Goal: Check status

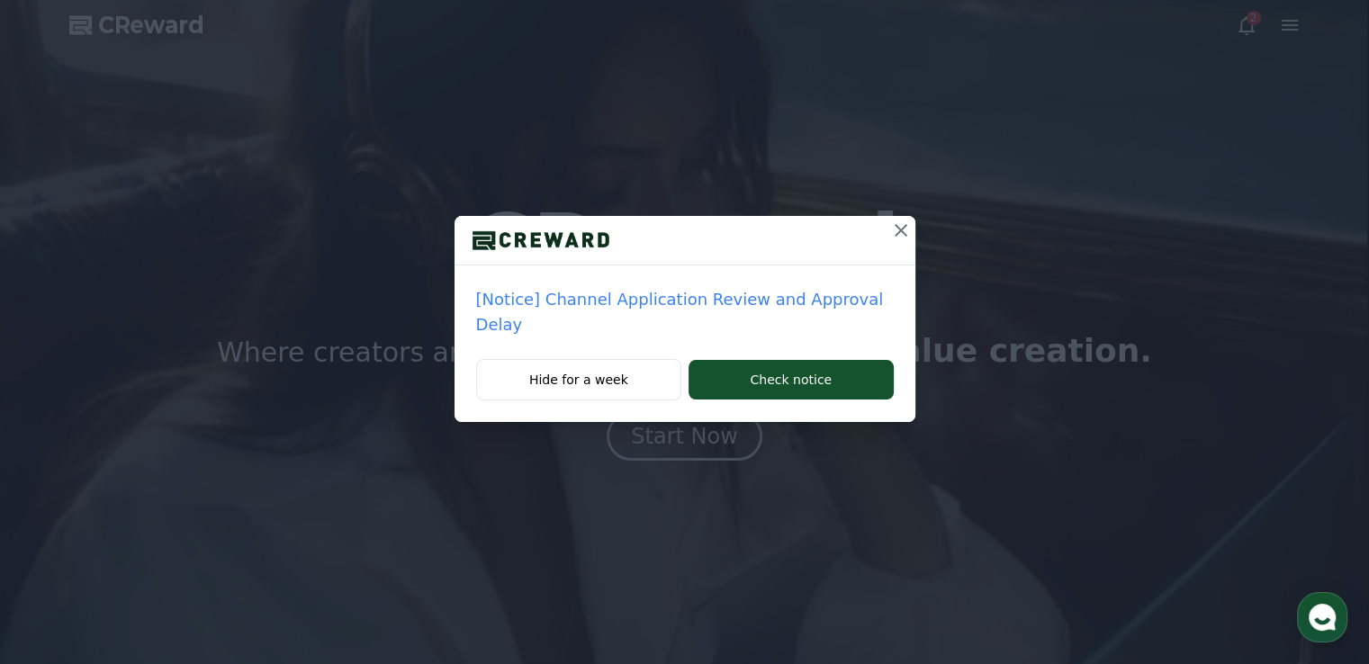
click at [843, 304] on p "[Notice] Channel Application Review and Approval Delay" at bounding box center [685, 312] width 418 height 50
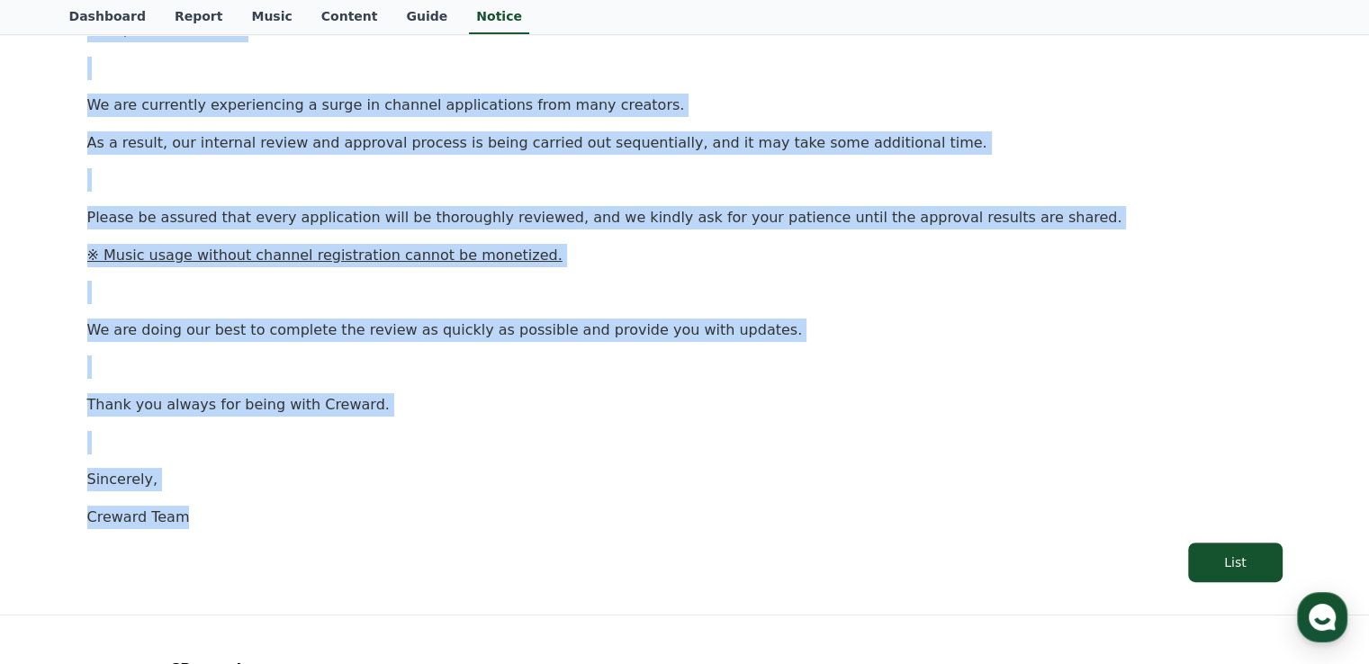
scroll to position [360, 0]
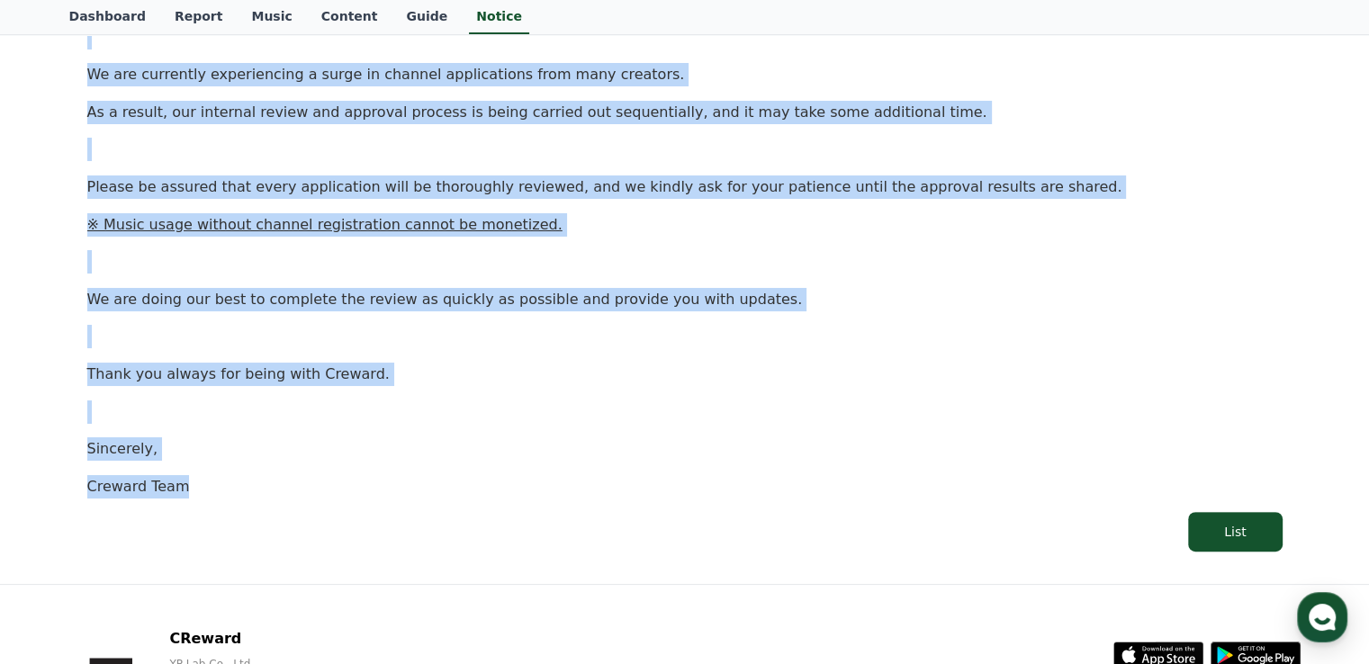
copy div "Hello, this is [PERSON_NAME]. We are currently experiencing a surge in channel …"
drag, startPoint x: 49, startPoint y: 338, endPoint x: 603, endPoint y: 521, distance: 582.8
click at [603, 521] on div "Notice FAQ [Notice] Channel Application Review and Approval Delay Creation Date…" at bounding box center [684, 174] width 1369 height 820
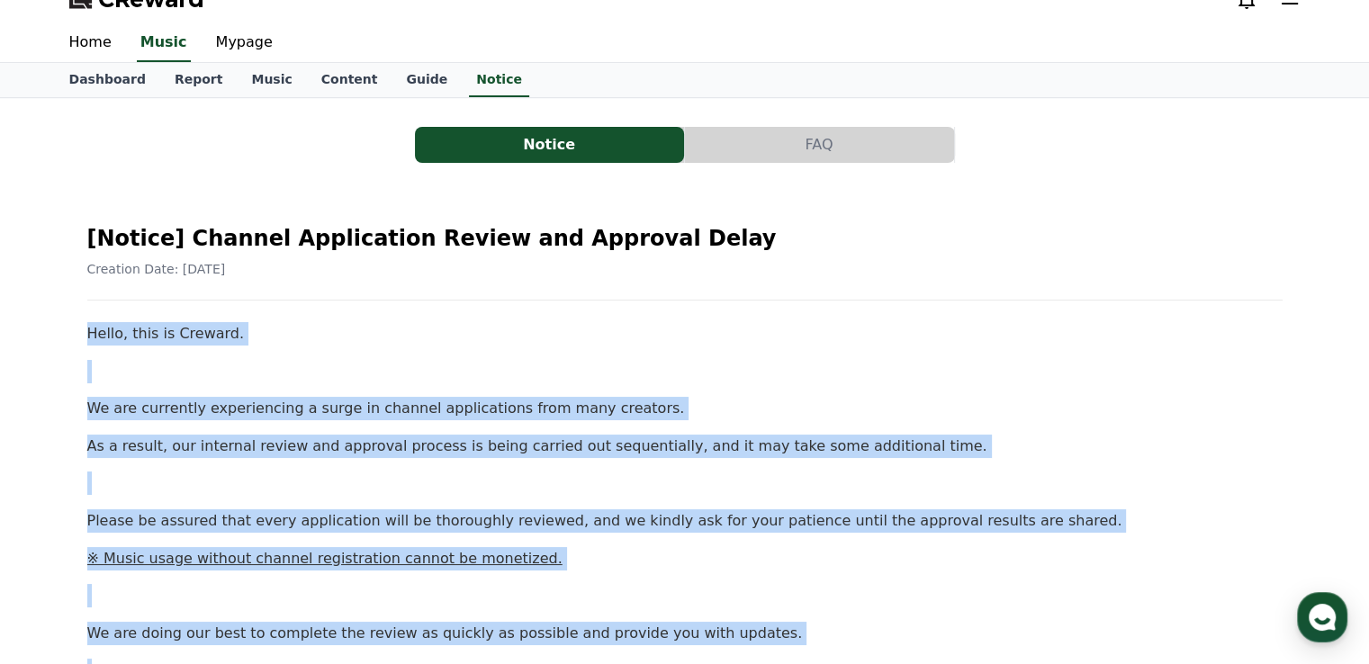
scroll to position [0, 0]
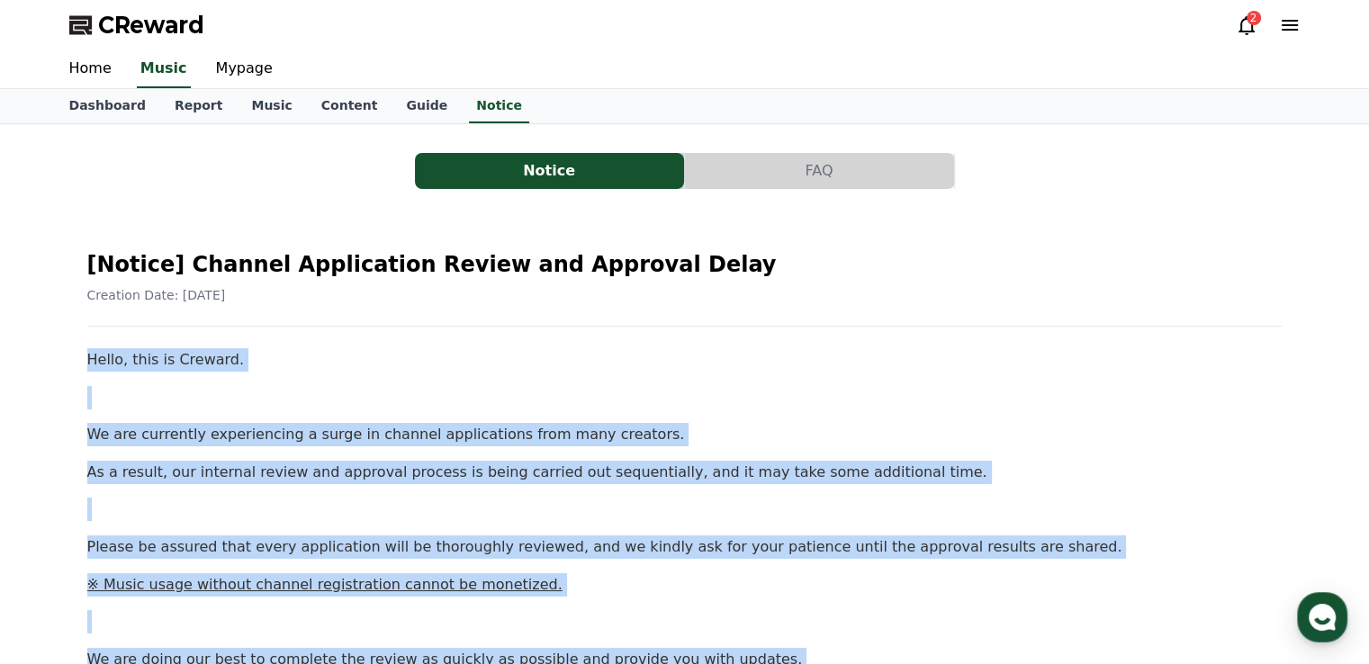
copy div "Hello, this is Creward. We are currently experiencing a surge in channel applic…"
click at [251, 67] on link "Mypage" at bounding box center [244, 69] width 85 height 38
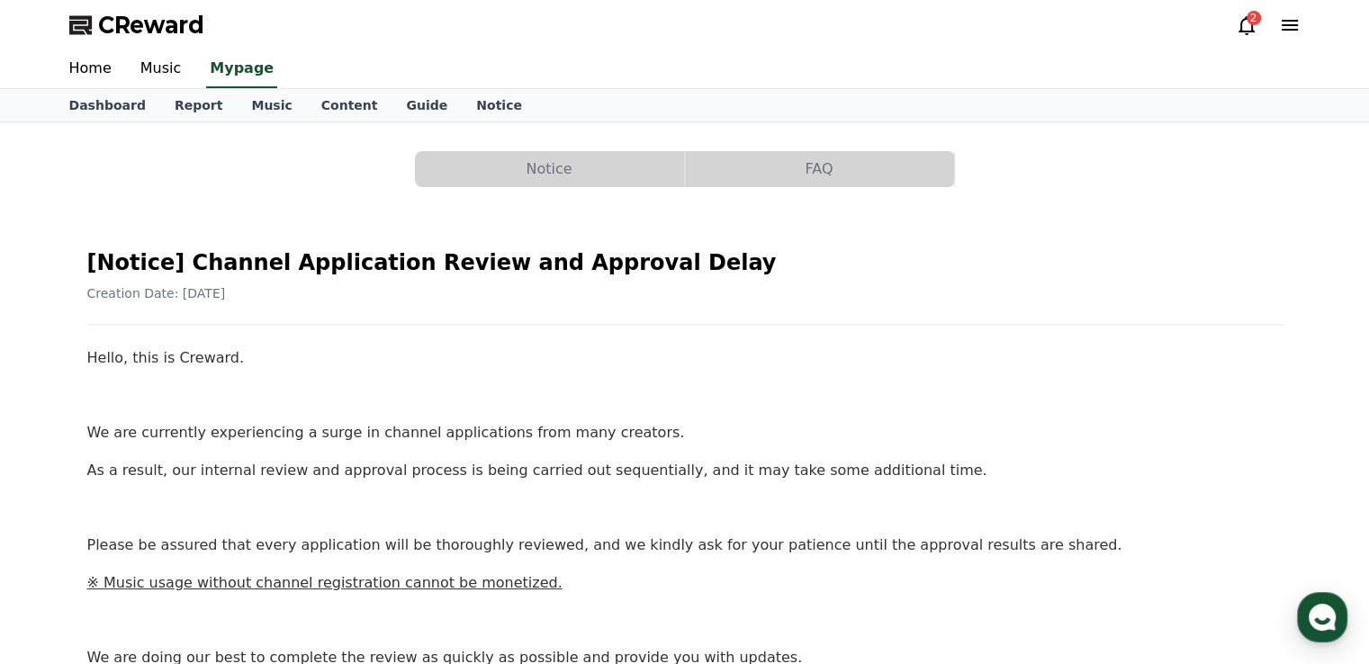
click at [191, 80] on div "Home Music Mypage" at bounding box center [685, 69] width 1260 height 38
select select "**********"
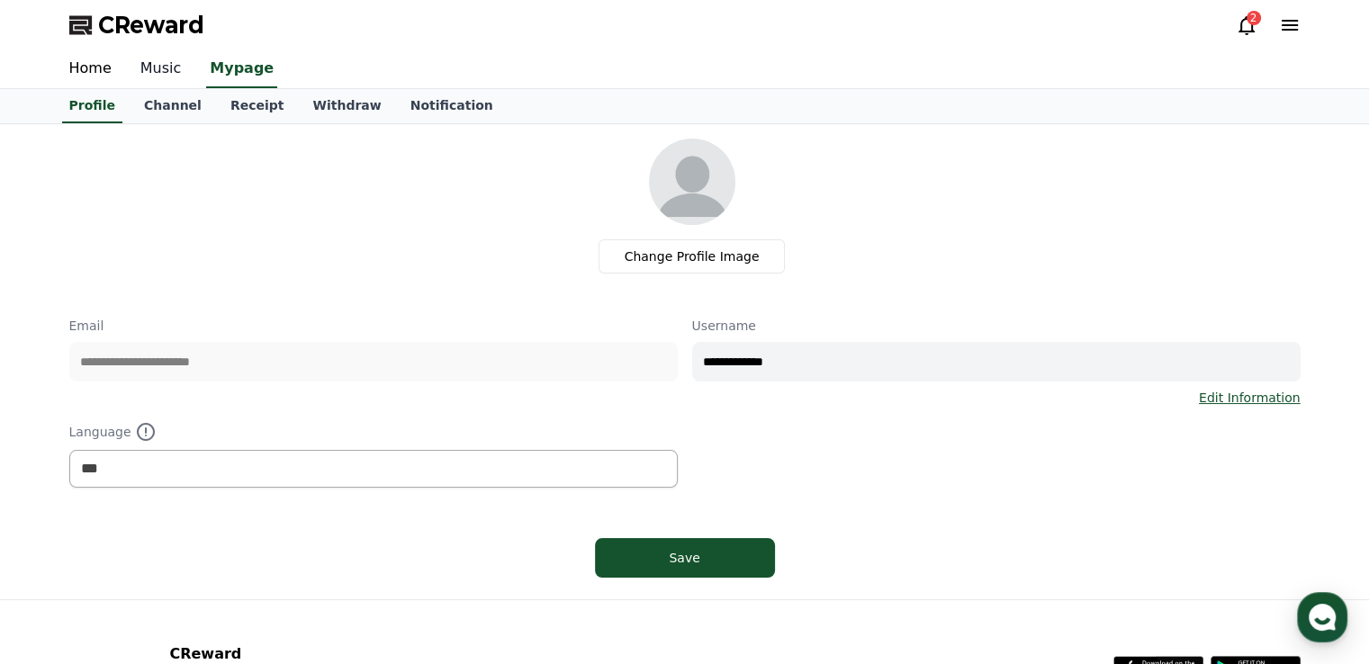
click at [155, 92] on link "Channel" at bounding box center [173, 106] width 86 height 34
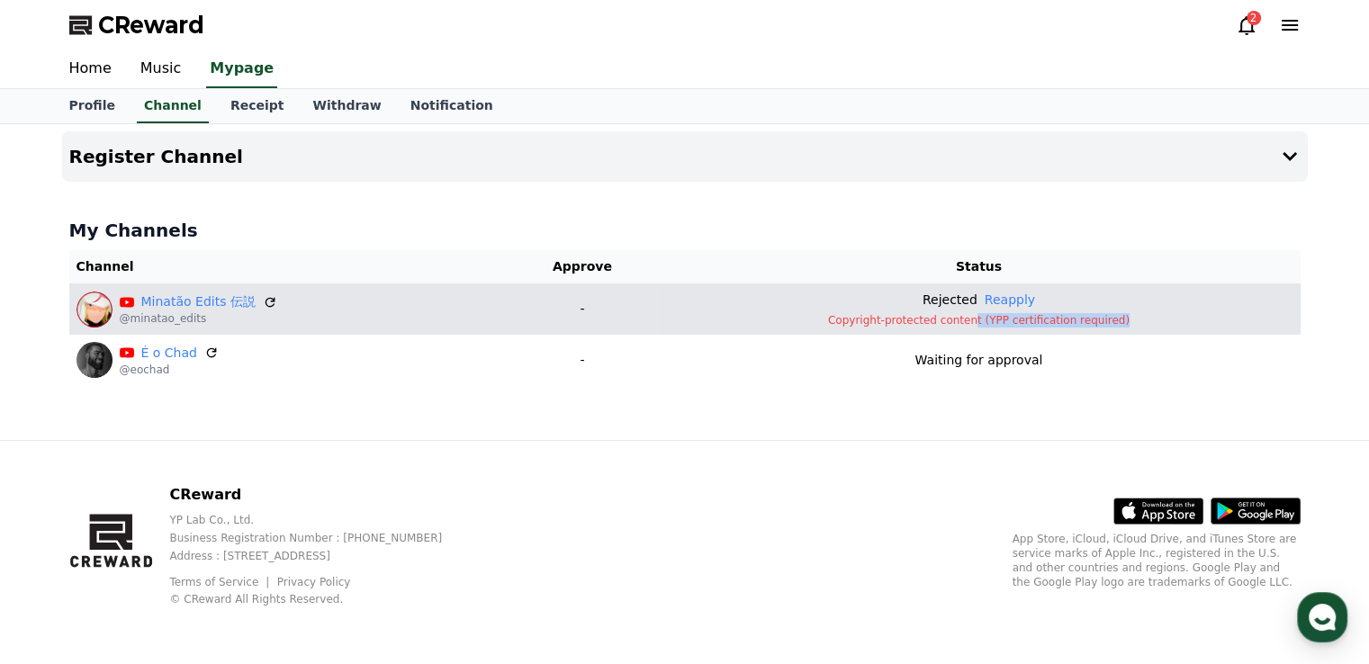
drag, startPoint x: 986, startPoint y: 310, endPoint x: 1138, endPoint y: 314, distance: 151.2
click at [1138, 314] on td "Rejected Reapply Copyright-protected content (YPP certification required)" at bounding box center [978, 308] width 643 height 51
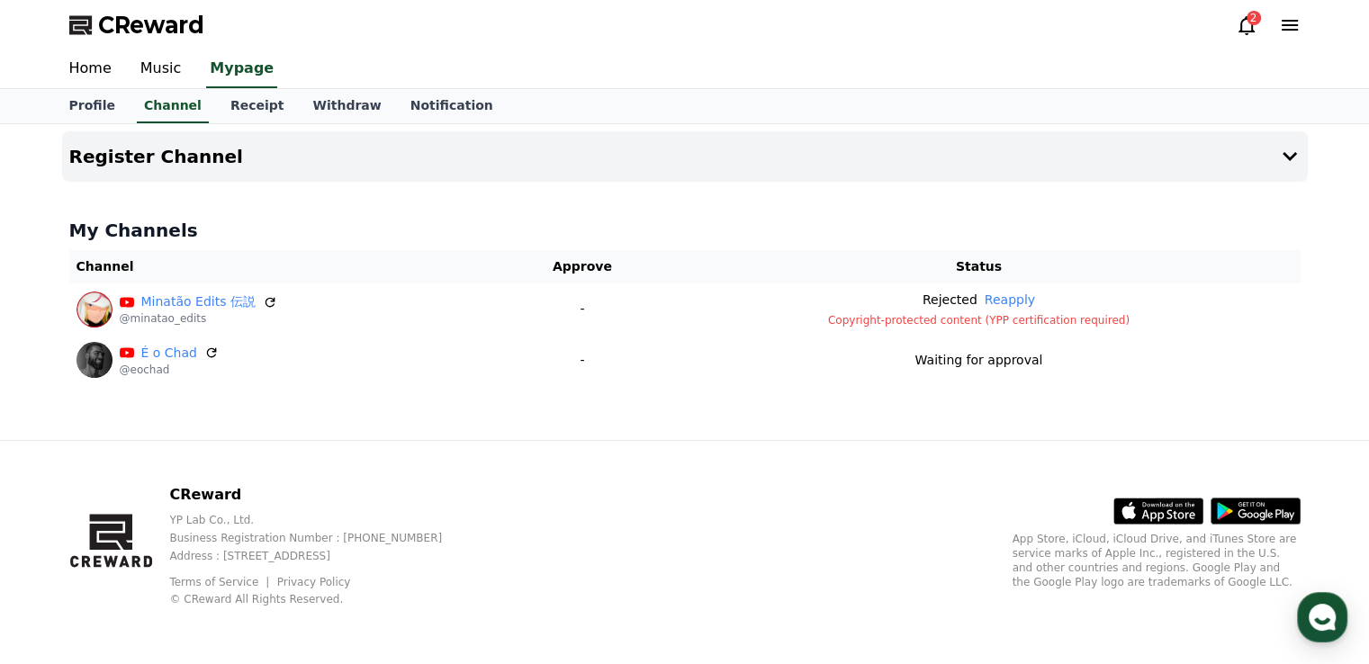
click at [1076, 411] on div "Register Channel My Channels Channel Approve Status Minatão Edits 伝説 @minatao_e…" at bounding box center [685, 282] width 1260 height 316
click at [1237, 13] on div "CReward 2" at bounding box center [685, 25] width 1260 height 50
click at [1241, 17] on icon at bounding box center [1247, 25] width 22 height 22
